Goal: Task Accomplishment & Management: Manage account settings

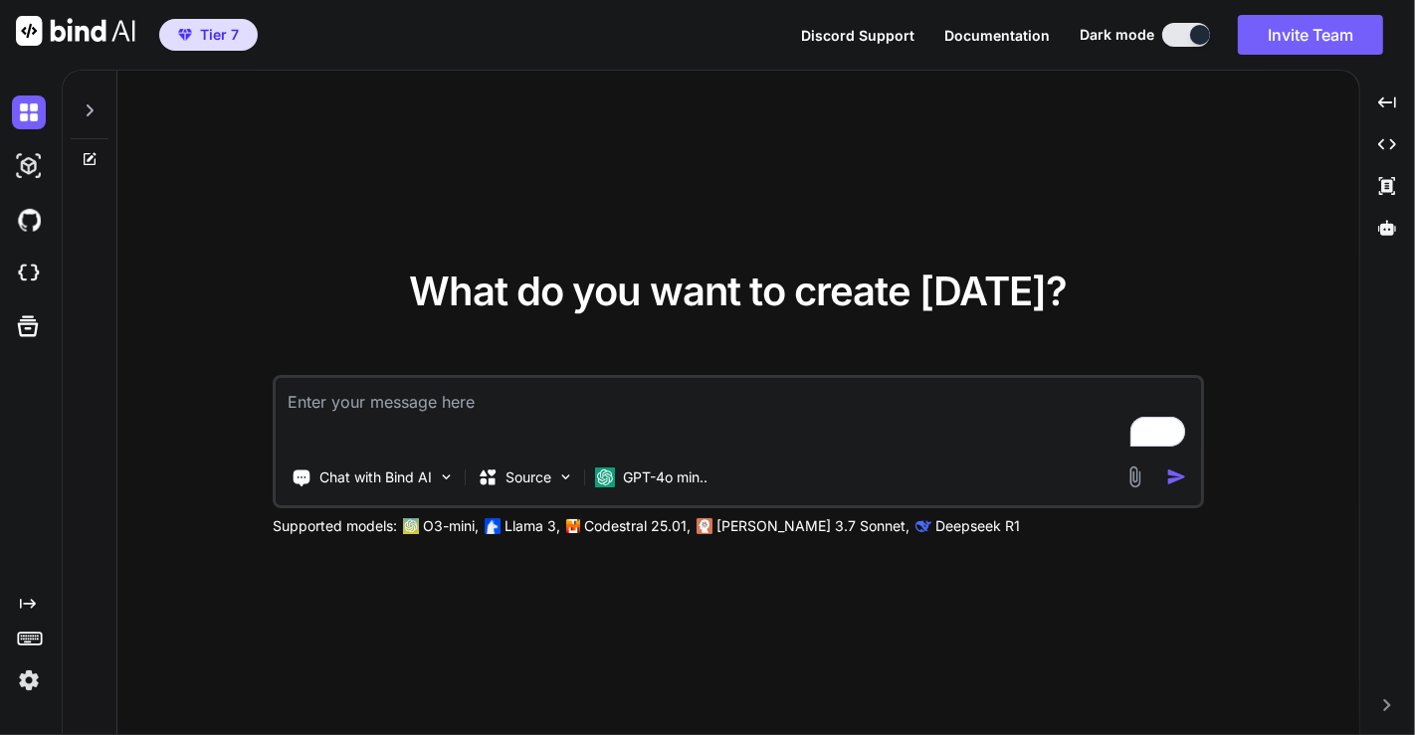
click at [25, 678] on img at bounding box center [29, 681] width 34 height 34
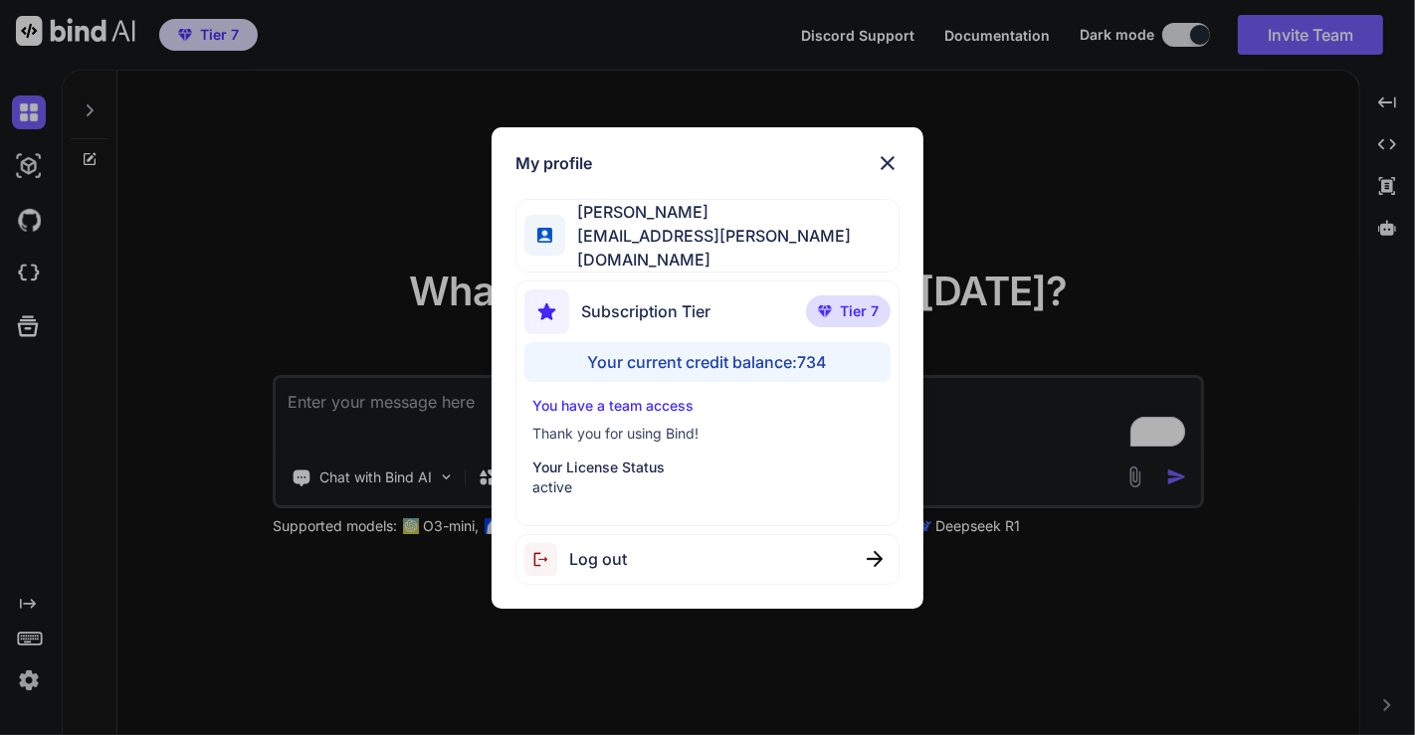
click at [773, 539] on div "Log out" at bounding box center [707, 559] width 385 height 51
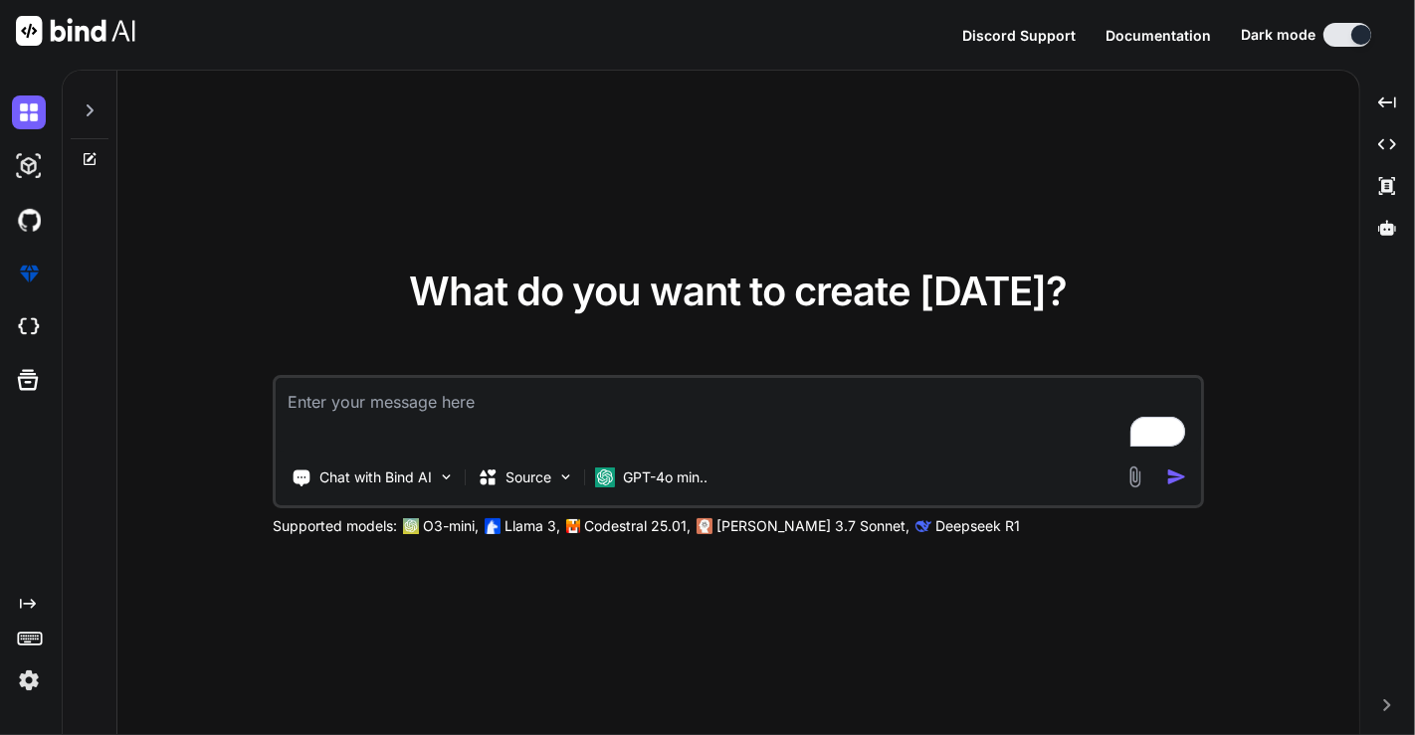
type textarea "x"
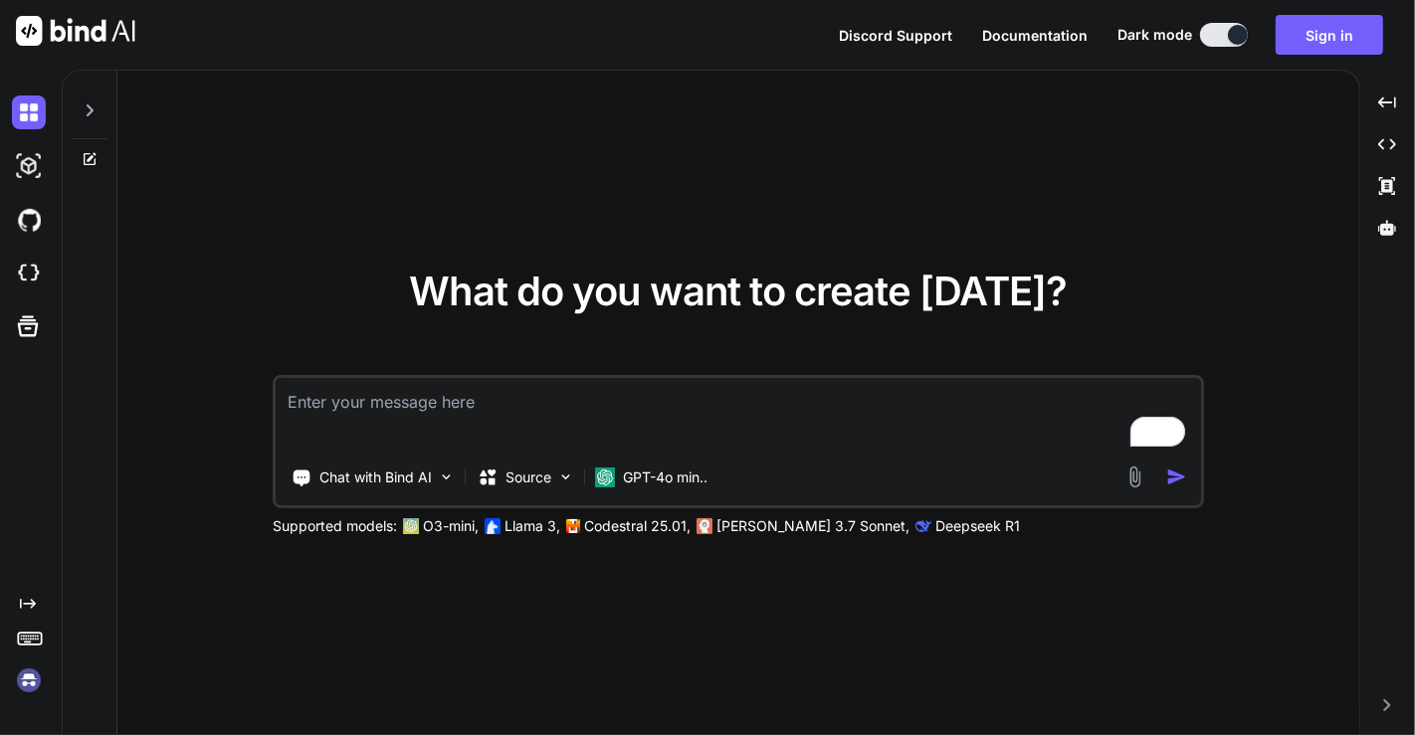
click at [30, 685] on img at bounding box center [29, 681] width 34 height 34
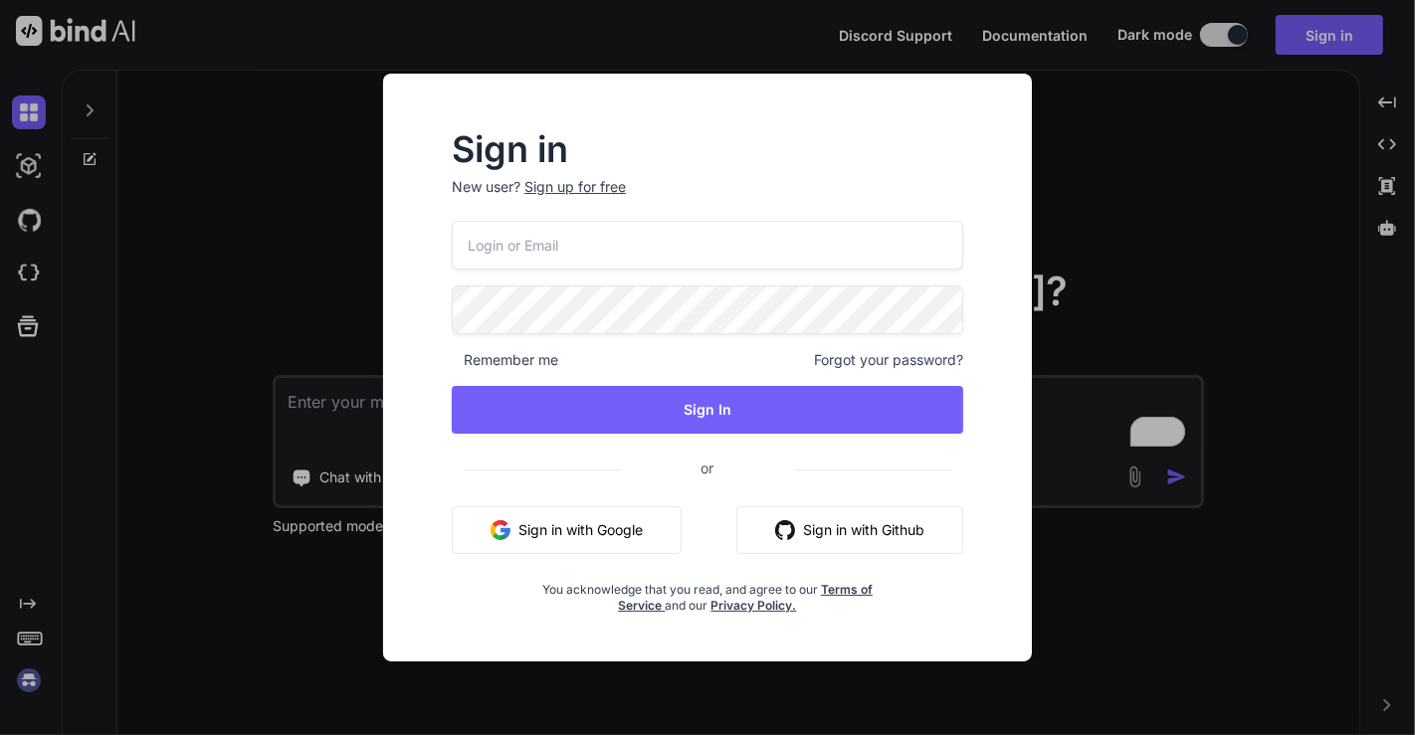
type input "[EMAIL_ADDRESS][DOMAIN_NAME]"
click at [609, 234] on input "[EMAIL_ADDRESS][DOMAIN_NAME]" at bounding box center [707, 245] width 511 height 49
click at [591, 246] on input "[EMAIL_ADDRESS][DOMAIN_NAME]" at bounding box center [707, 245] width 511 height 49
paste input "[EMAIL_ADDRESS][DOMAIN_NAME]"
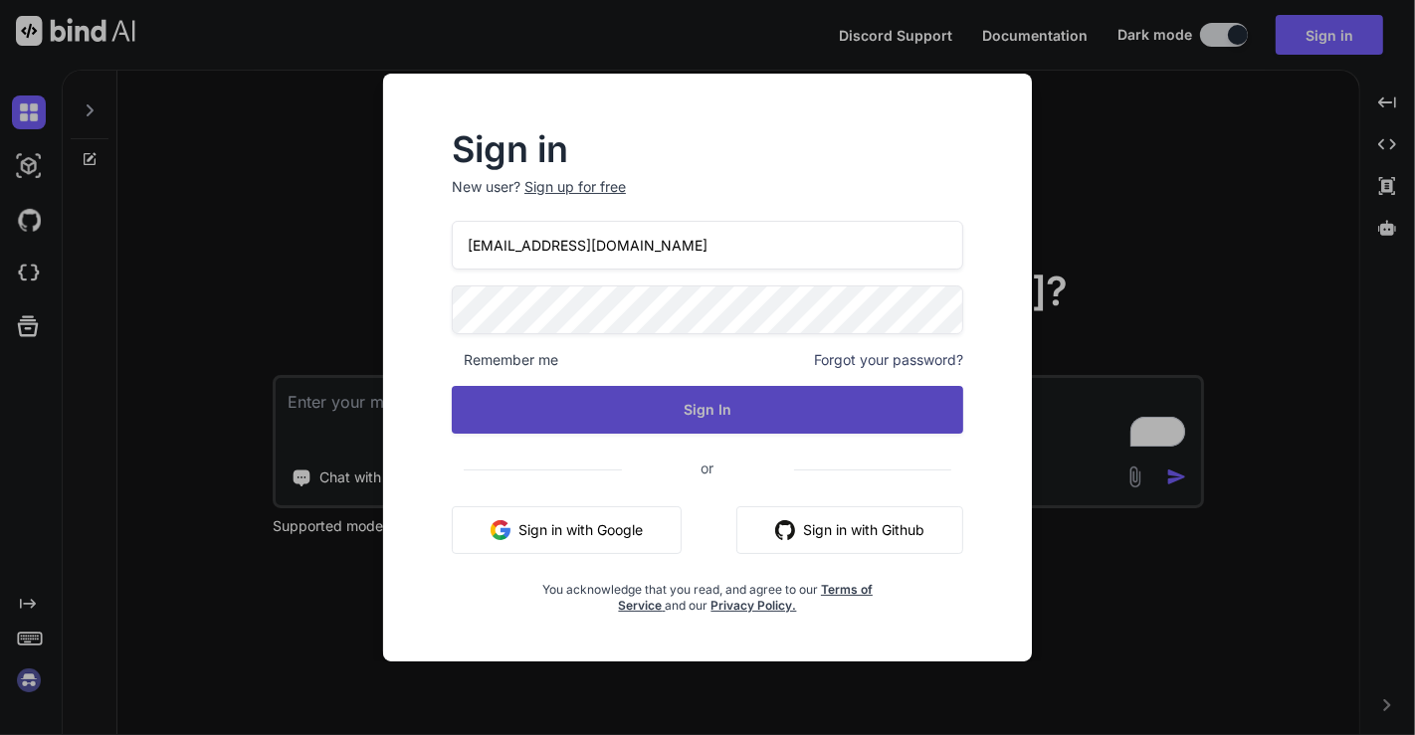
type input "[EMAIL_ADDRESS][DOMAIN_NAME]"
click at [621, 413] on button "Sign In" at bounding box center [707, 410] width 511 height 48
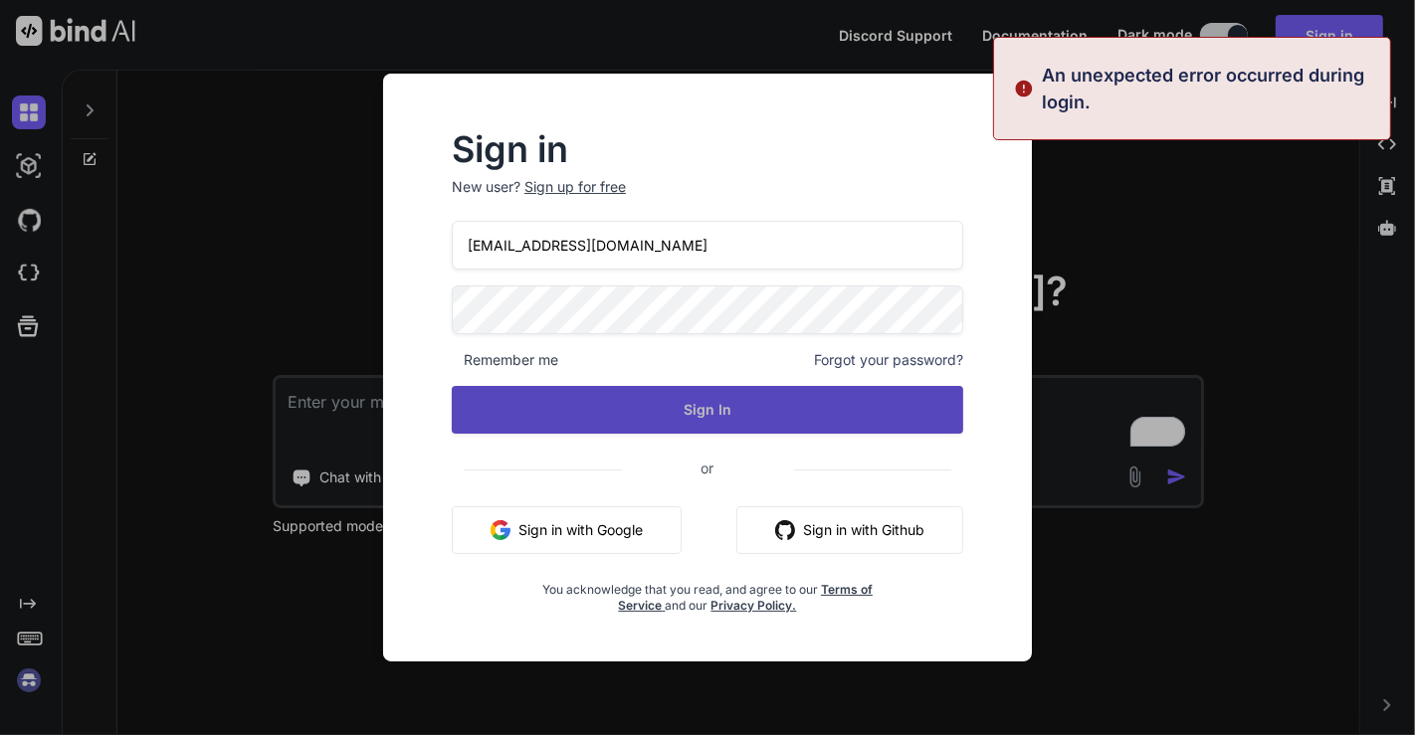
click at [622, 416] on button "Sign In" at bounding box center [707, 410] width 511 height 48
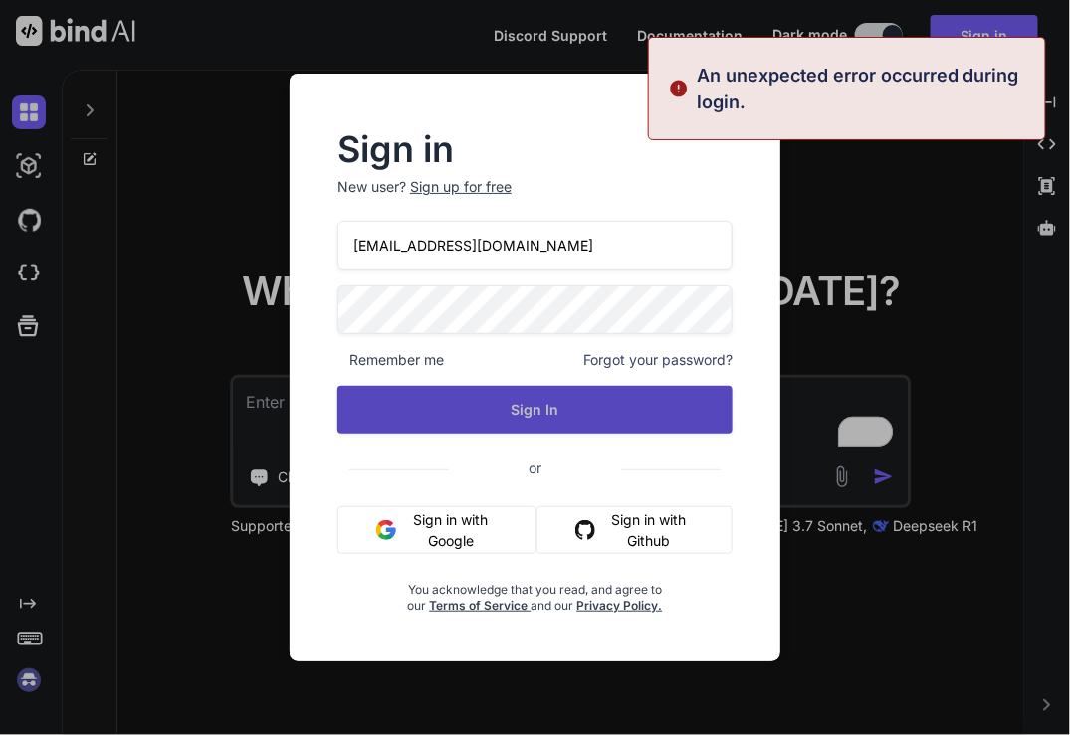
click at [466, 402] on button "Sign In" at bounding box center [534, 410] width 395 height 48
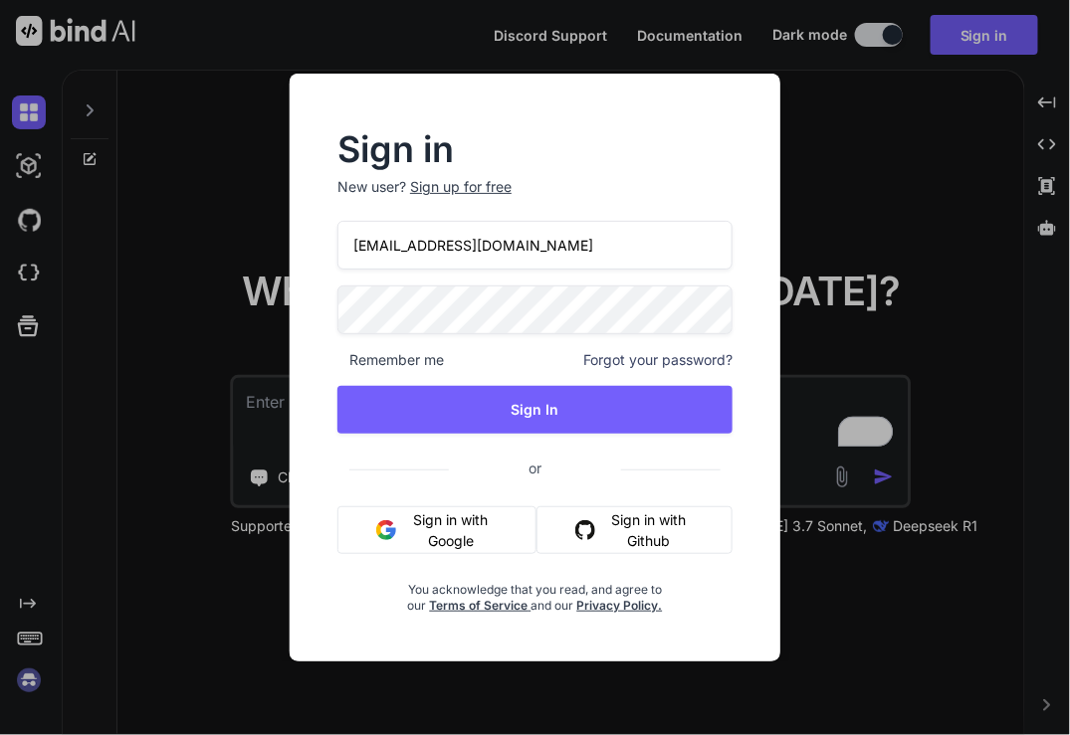
click at [443, 244] on input "[EMAIL_ADDRESS][DOMAIN_NAME]" at bounding box center [534, 245] width 395 height 49
paste input "swissmadedirect@g"
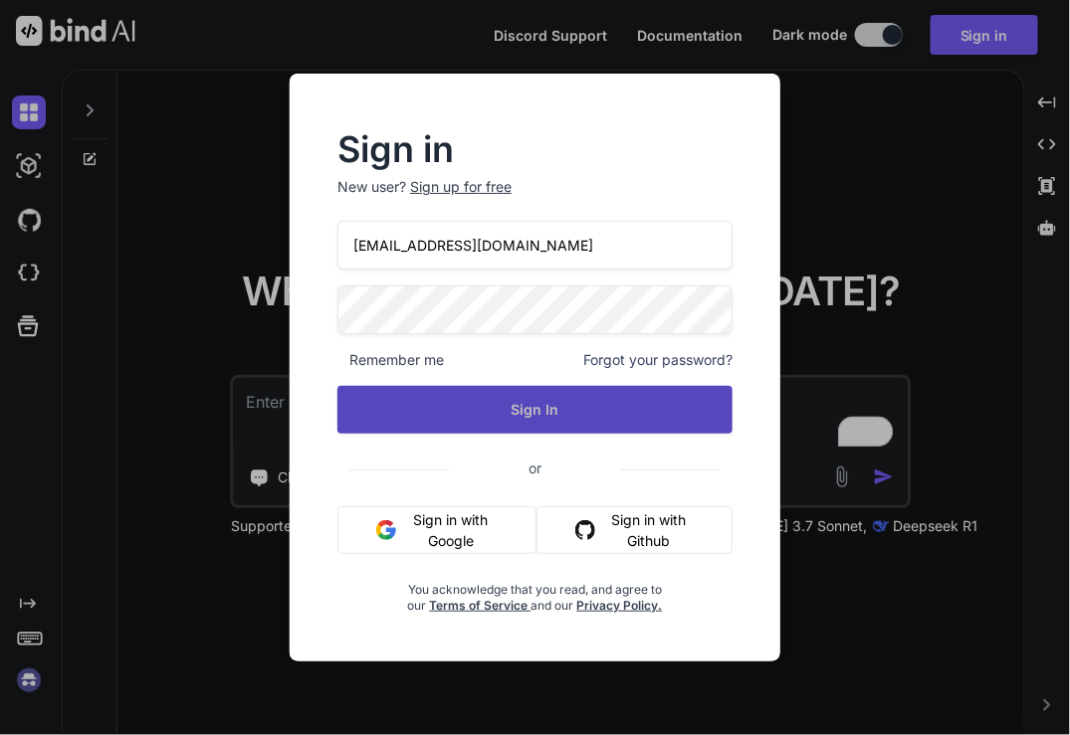
type input "[EMAIL_ADDRESS][DOMAIN_NAME]"
click at [464, 409] on button "Sign In" at bounding box center [534, 410] width 395 height 48
click at [408, 410] on button "Sign In" at bounding box center [534, 410] width 395 height 48
